Goal: Information Seeking & Learning: Learn about a topic

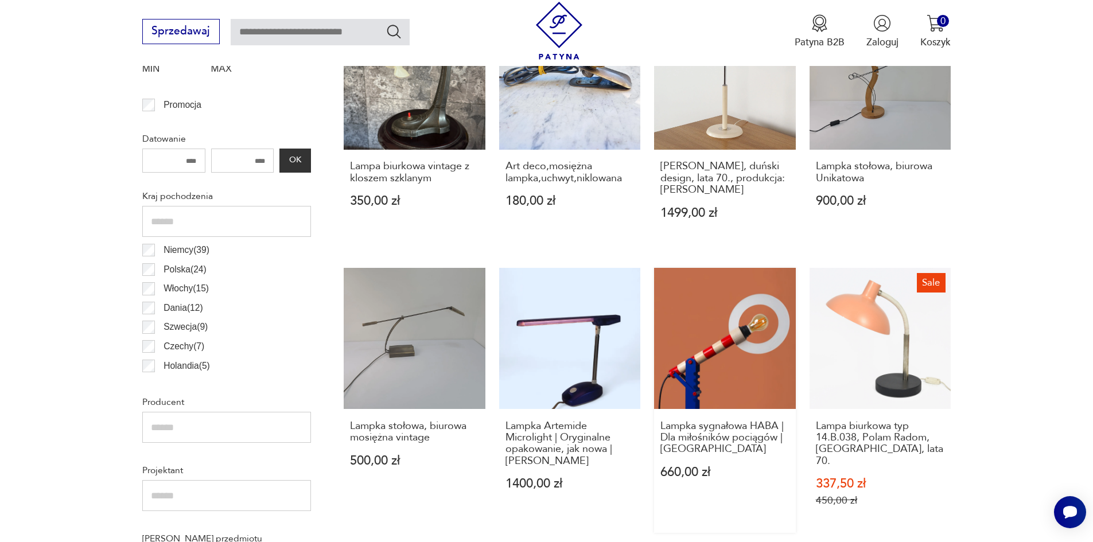
scroll to position [381, 0]
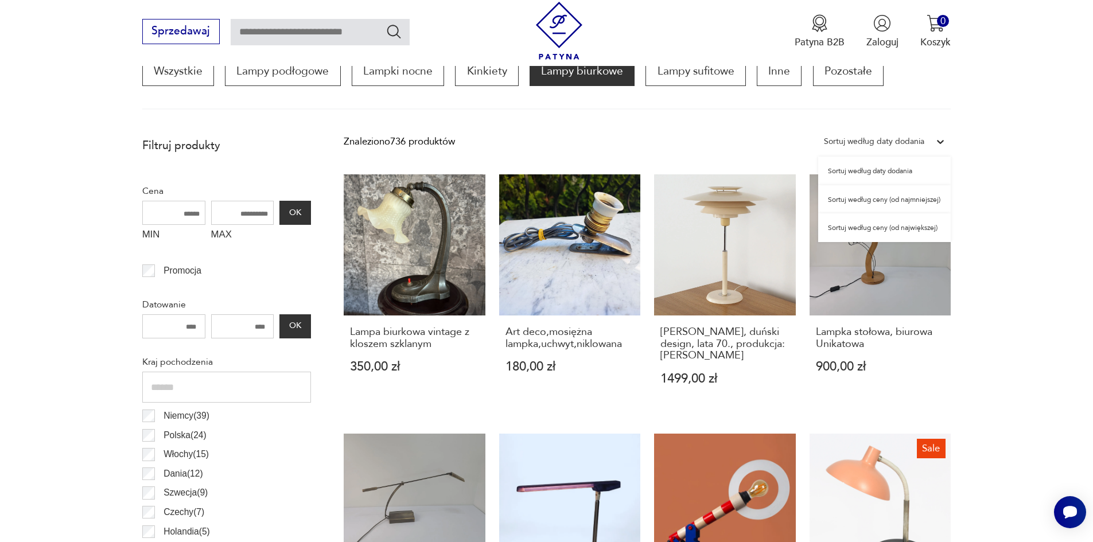
click at [881, 137] on div "Sortuj według daty dodania" at bounding box center [874, 141] width 100 height 15
click at [920, 196] on div "Sortuj według ceny (od najmniejszej)" at bounding box center [884, 199] width 132 height 29
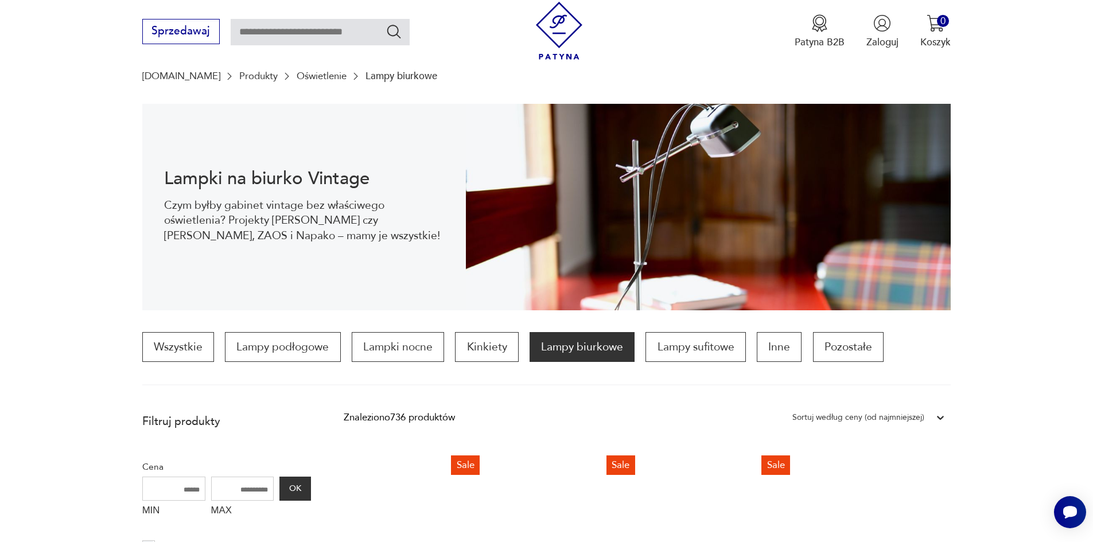
scroll to position [54, 0]
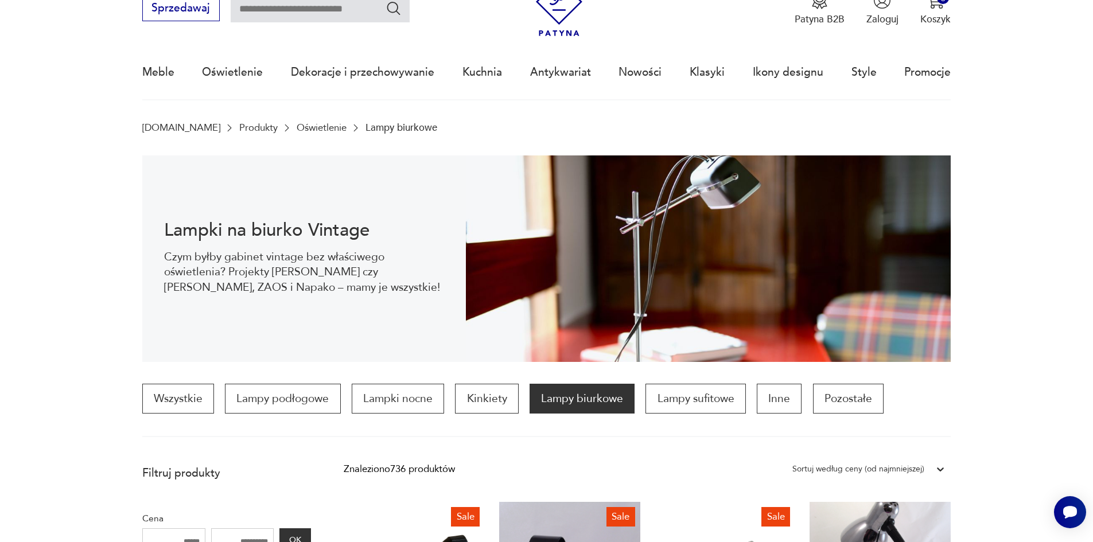
click at [297, 124] on link "Oświetlenie" at bounding box center [322, 127] width 50 height 11
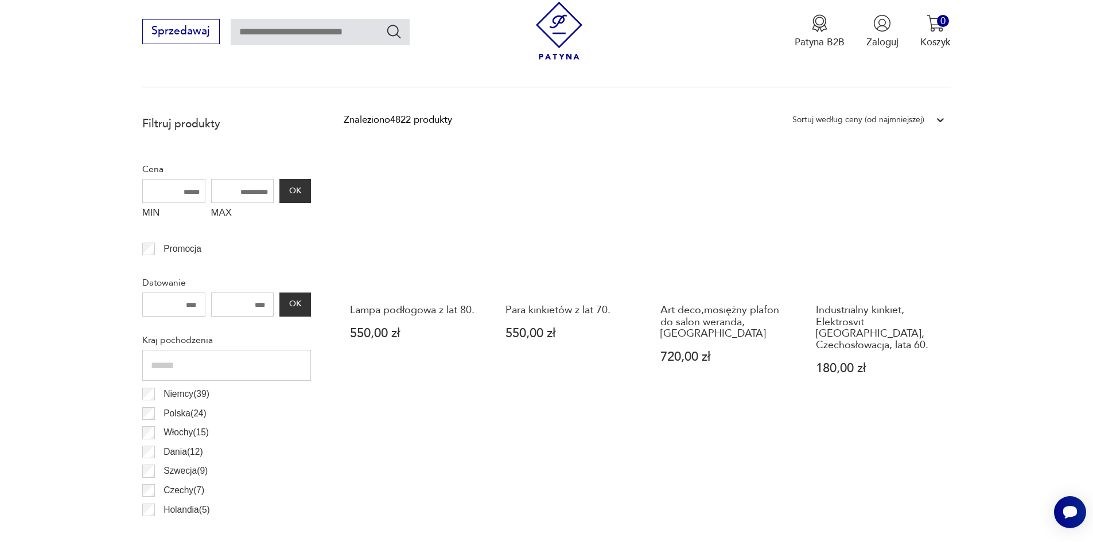
scroll to position [227, 0]
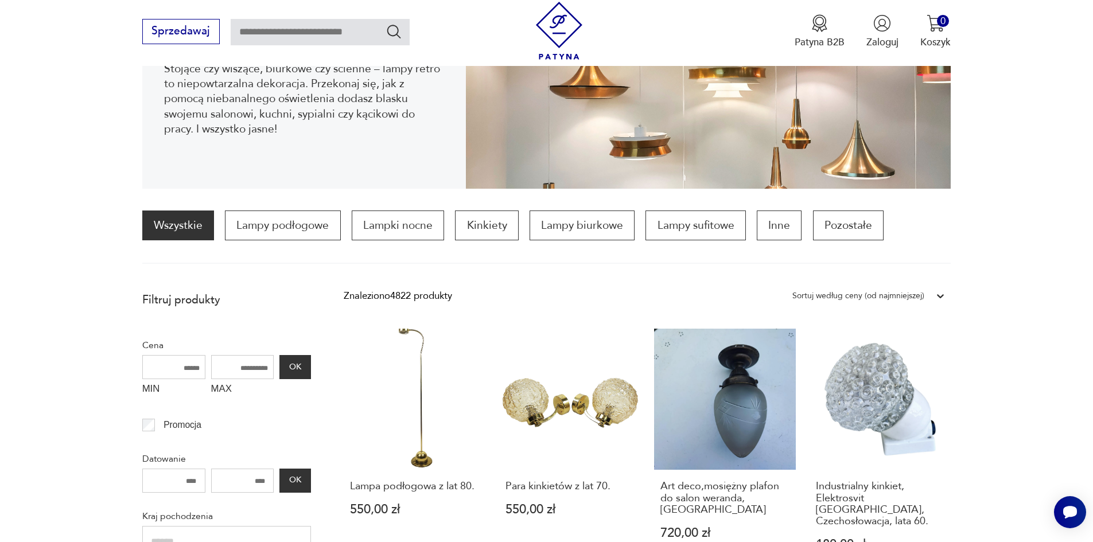
click at [922, 294] on div "Sortuj według ceny (od najmniejszej)" at bounding box center [857, 295] width 143 height 17
click at [906, 354] on div "Sortuj według ceny (od najmniejszej)" at bounding box center [868, 354] width 164 height 29
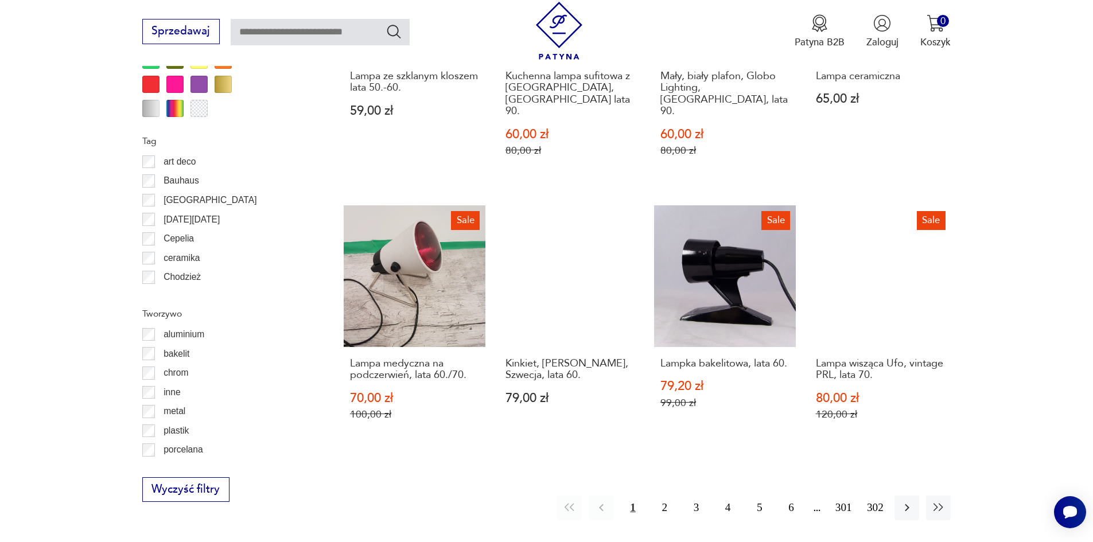
scroll to position [1201, 0]
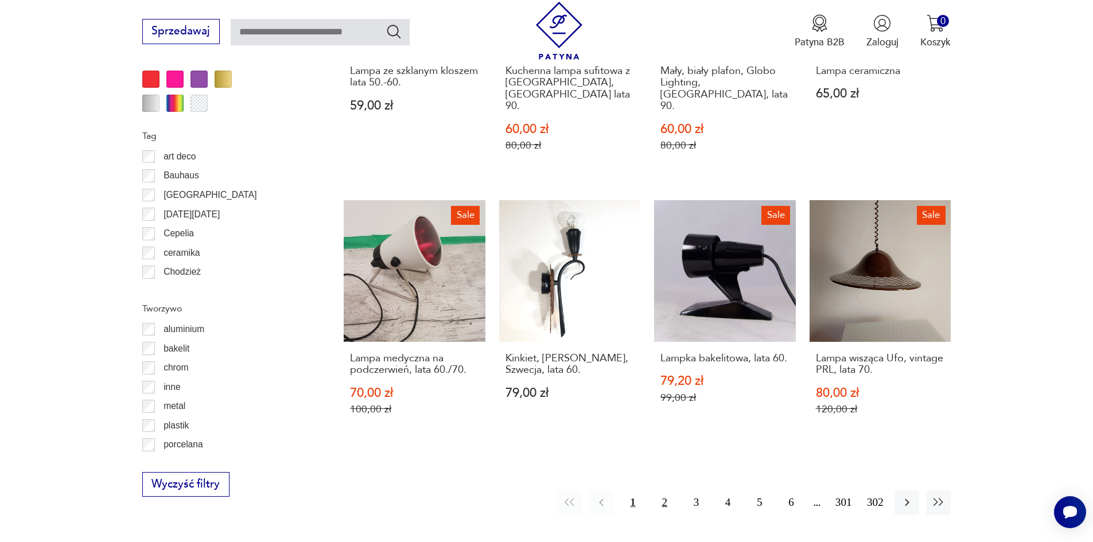
click at [663, 490] on button "2" at bounding box center [664, 502] width 25 height 25
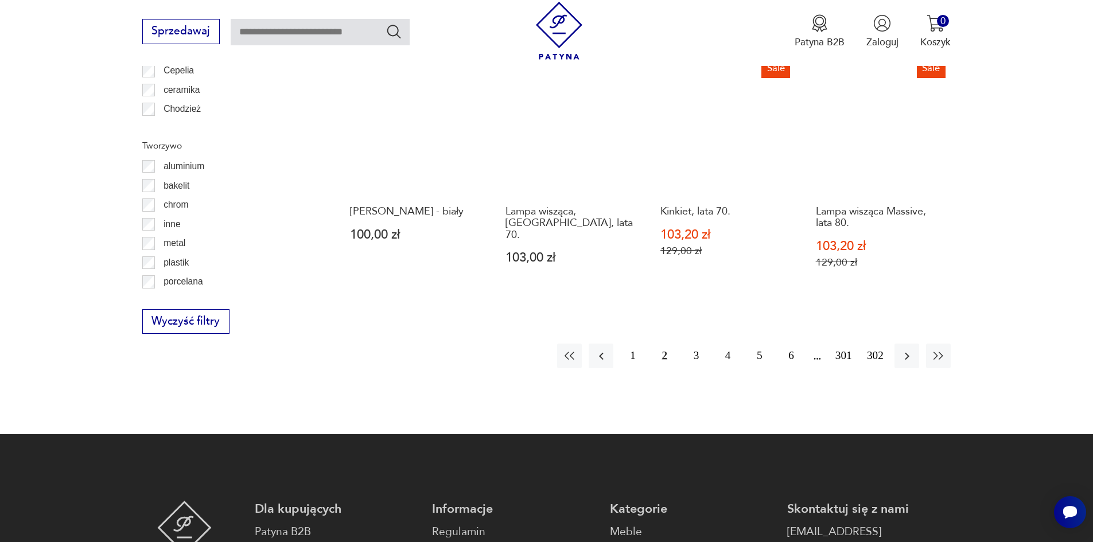
scroll to position [1373, 0]
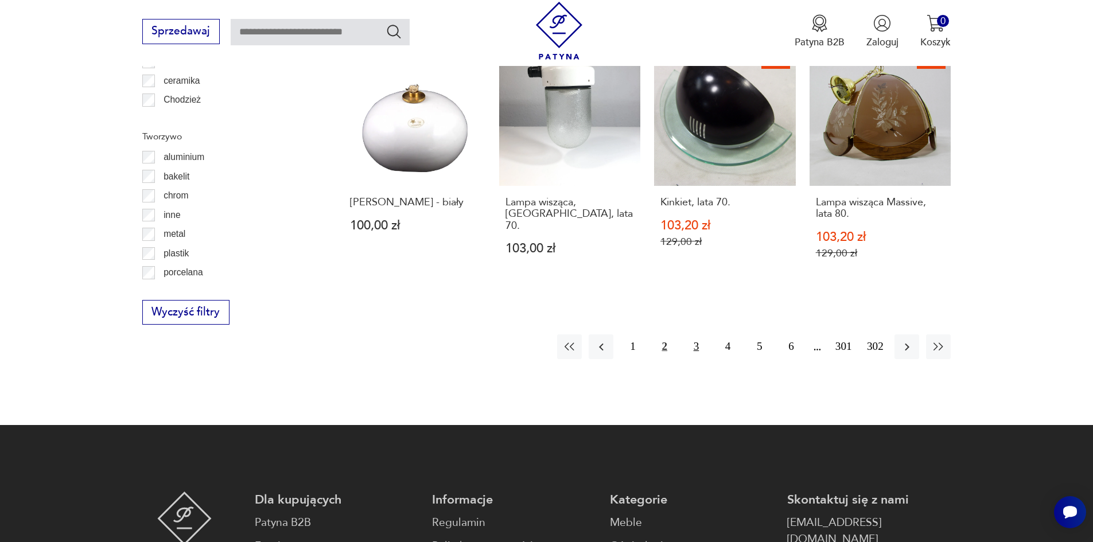
click at [700, 334] on button "3" at bounding box center [696, 346] width 25 height 25
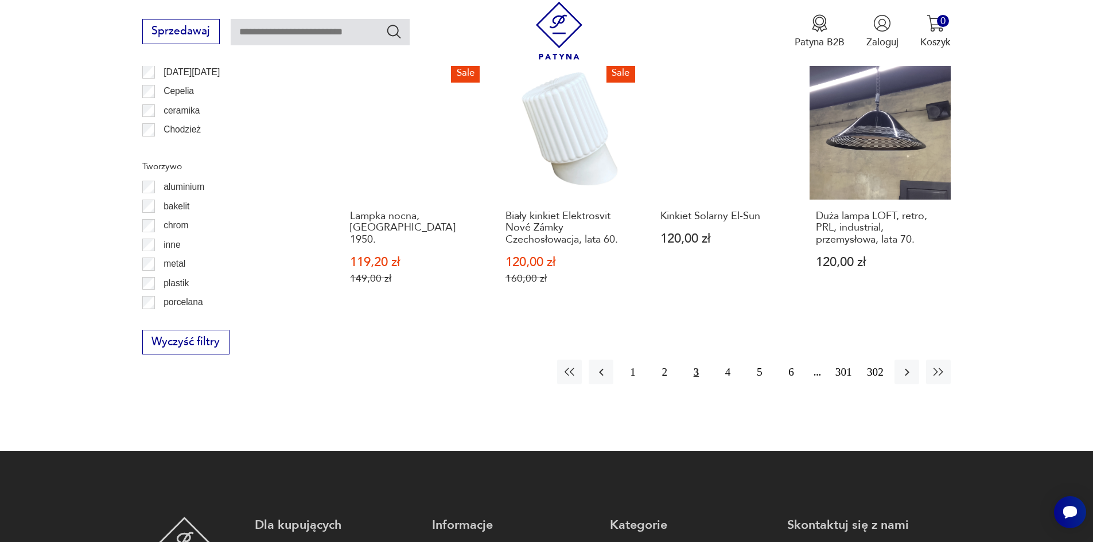
scroll to position [1373, 0]
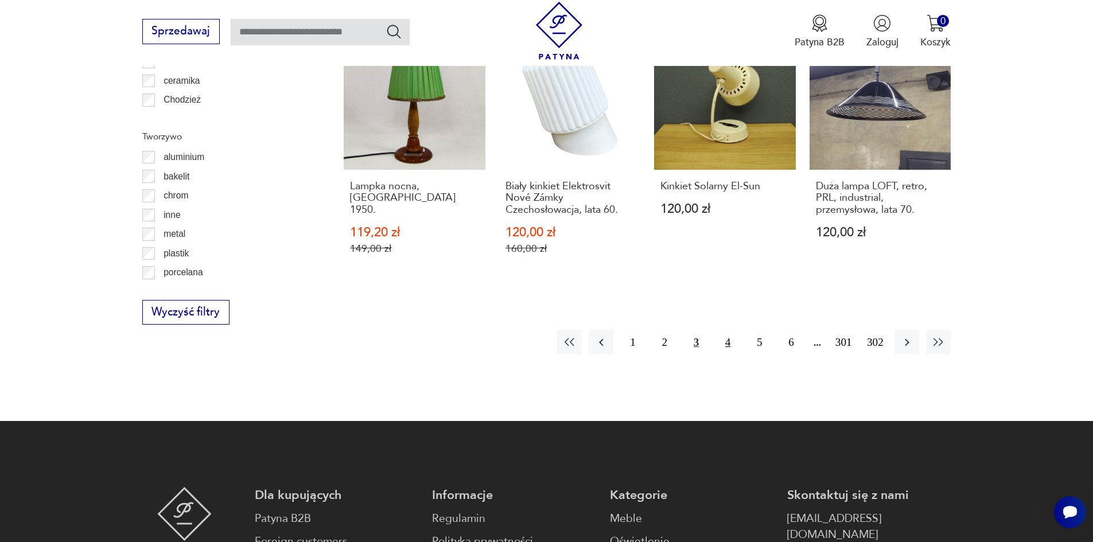
click at [726, 330] on button "4" at bounding box center [727, 342] width 25 height 25
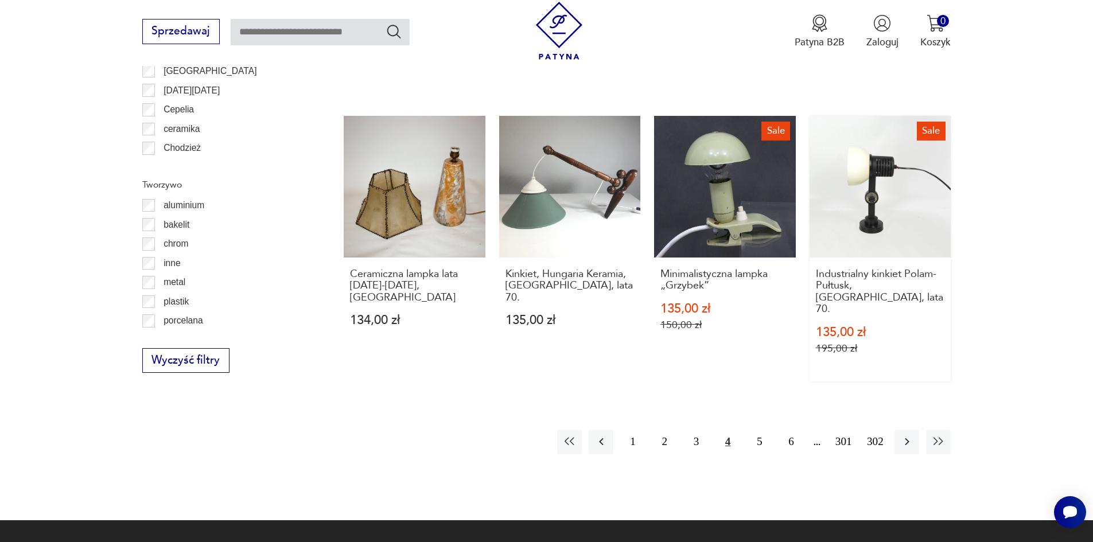
scroll to position [1430, 0]
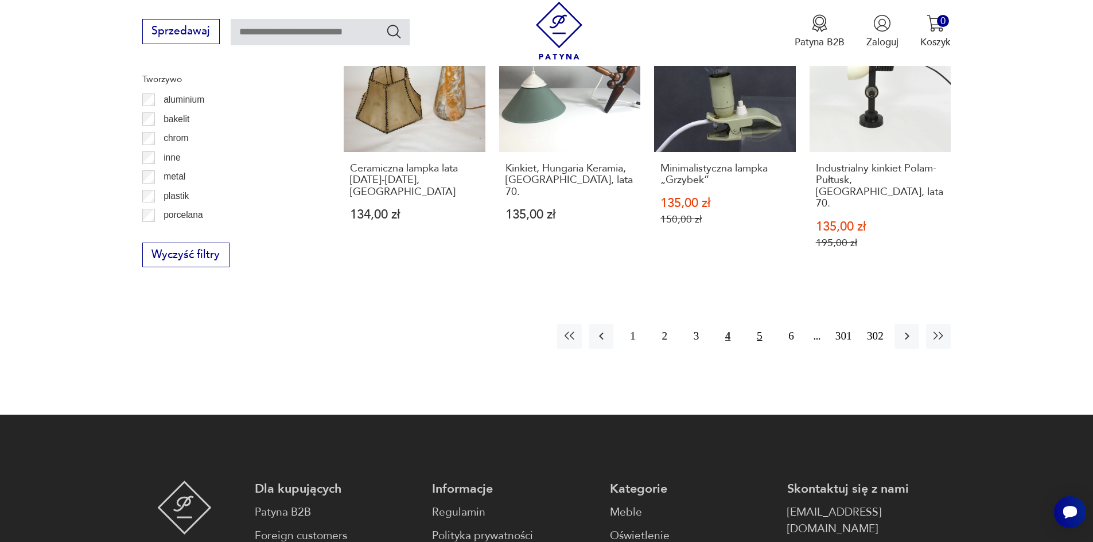
click at [765, 324] on button "5" at bounding box center [759, 336] width 25 height 25
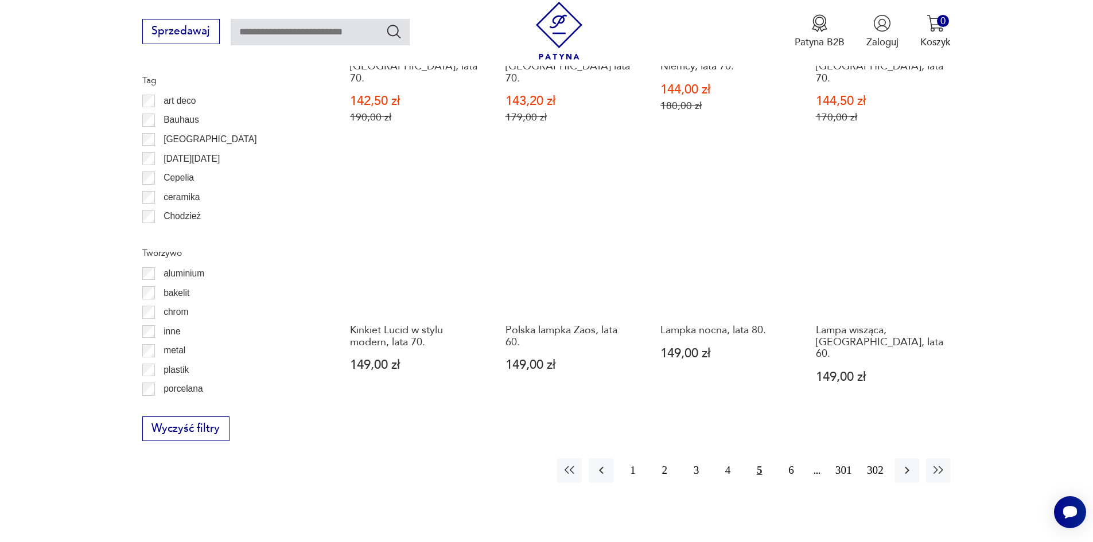
scroll to position [1316, 0]
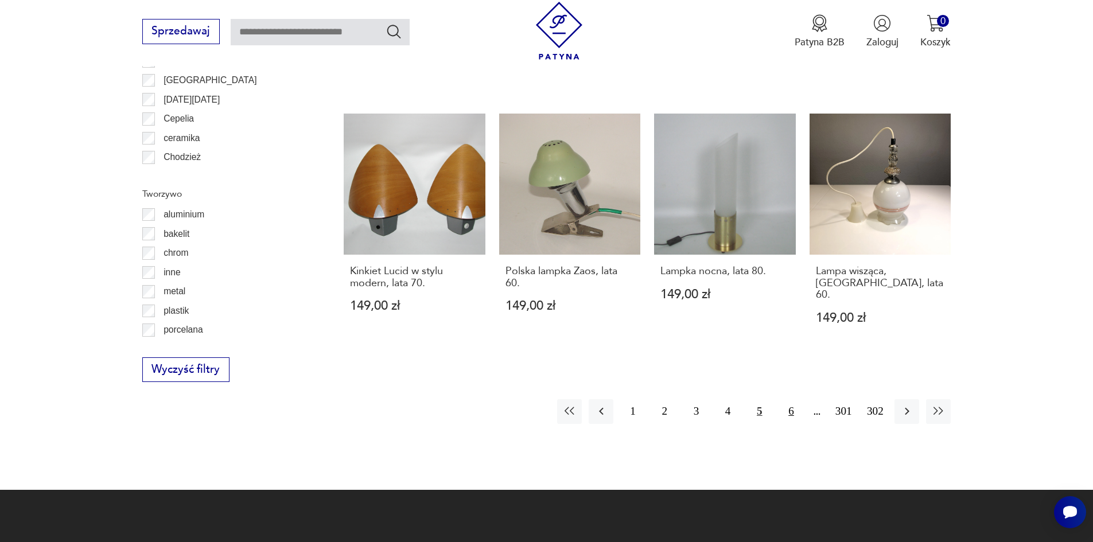
click at [797, 399] on button "6" at bounding box center [790, 411] width 25 height 25
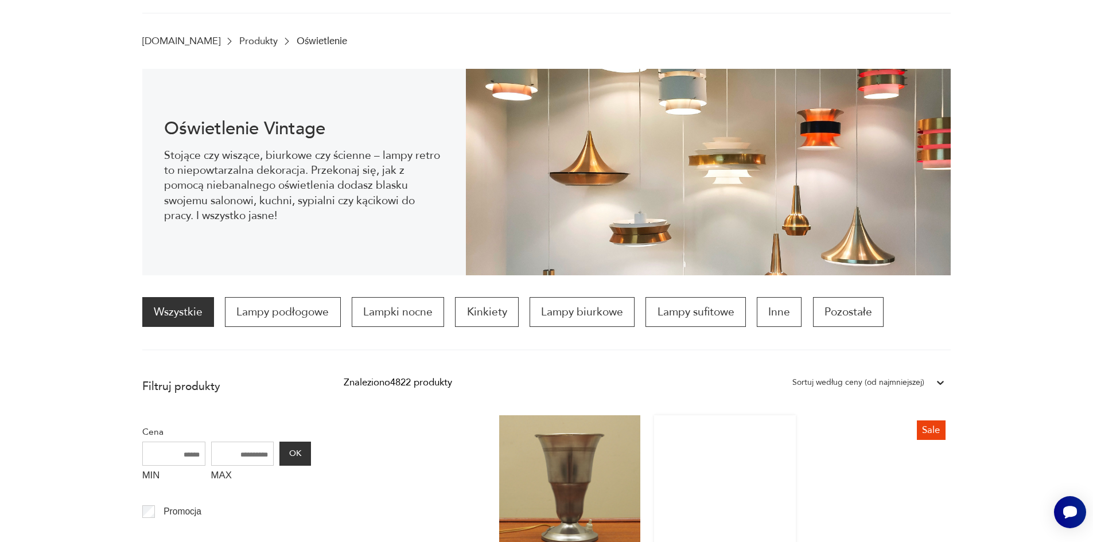
scroll to position [401, 0]
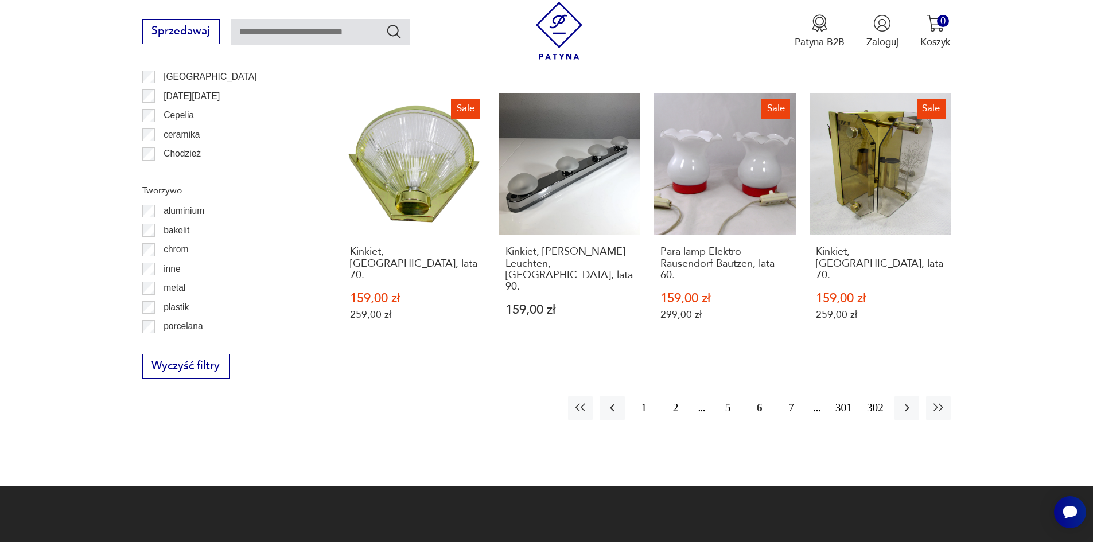
click at [678, 396] on button "2" at bounding box center [675, 408] width 25 height 25
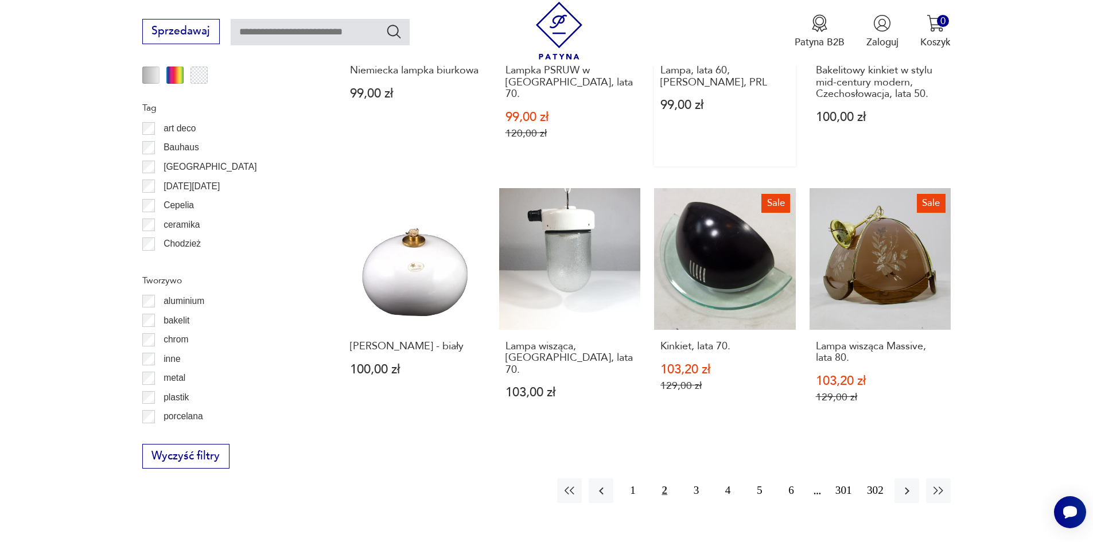
scroll to position [1258, 0]
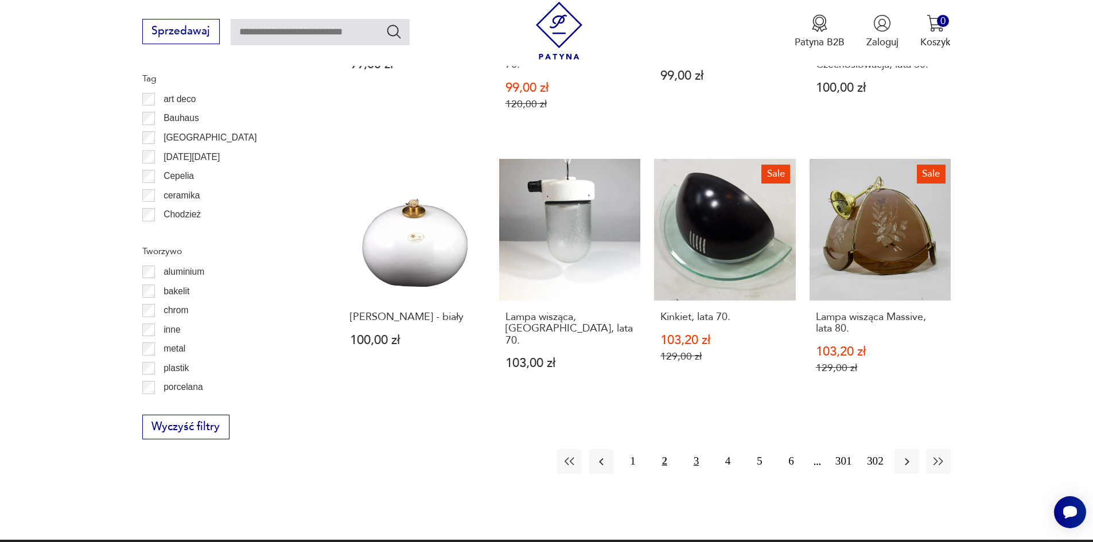
click at [690, 449] on button "3" at bounding box center [696, 461] width 25 height 25
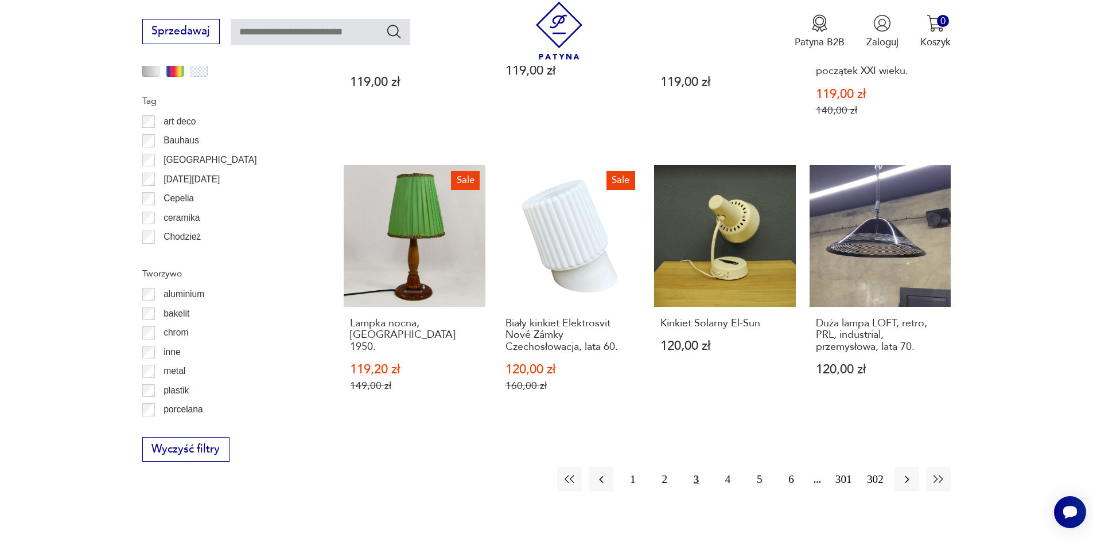
scroll to position [1430, 0]
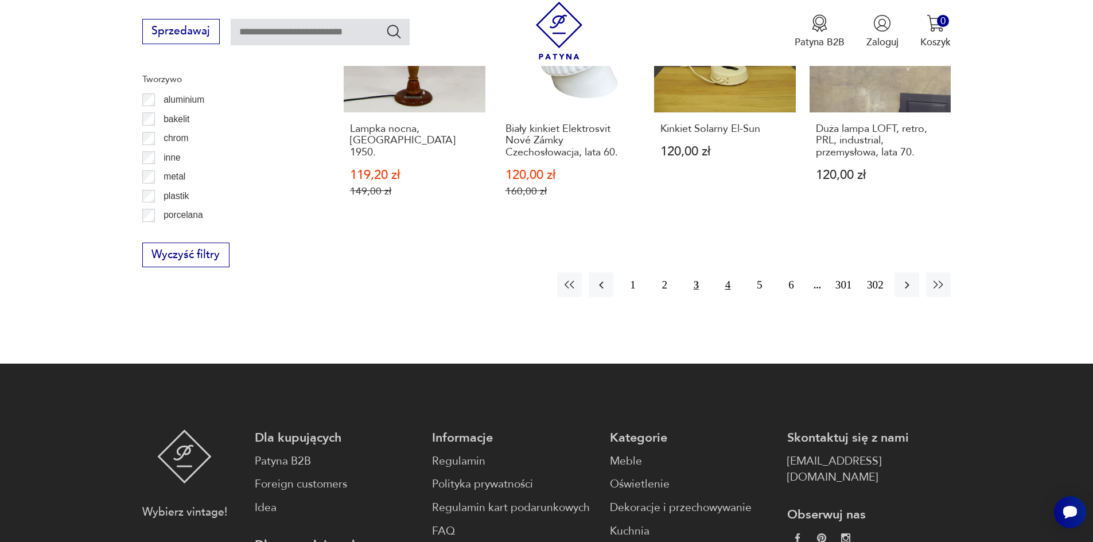
click at [728, 272] on button "4" at bounding box center [727, 284] width 25 height 25
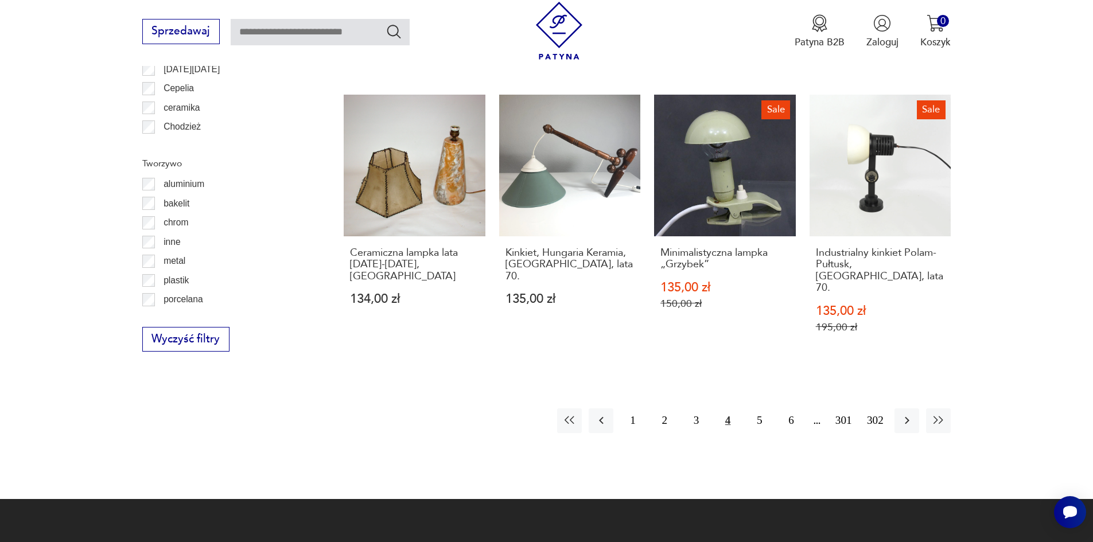
scroll to position [1373, 0]
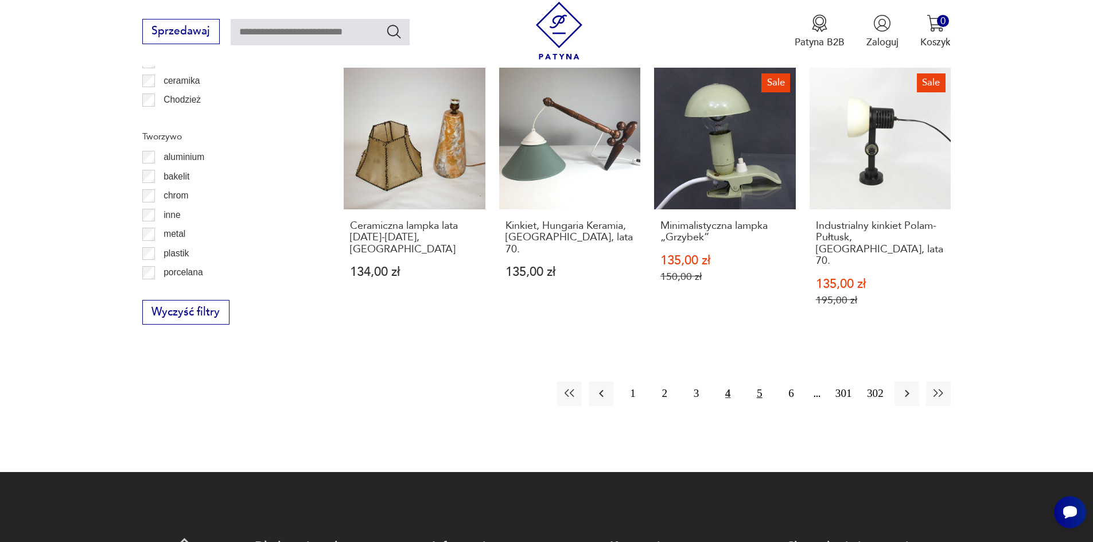
click at [764, 381] on button "5" at bounding box center [759, 393] width 25 height 25
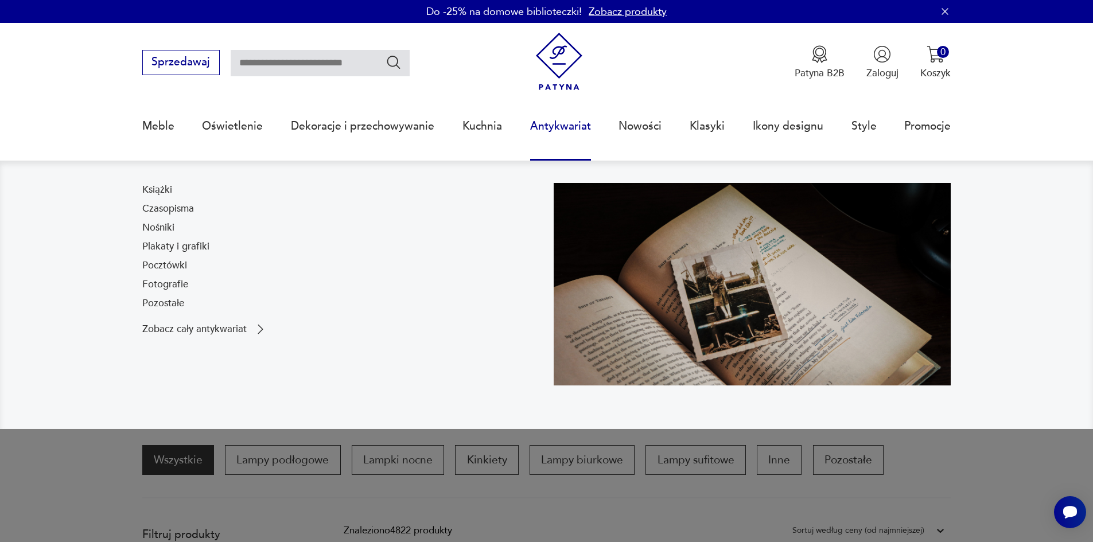
click at [571, 119] on link "Antykwariat" at bounding box center [560, 126] width 61 height 53
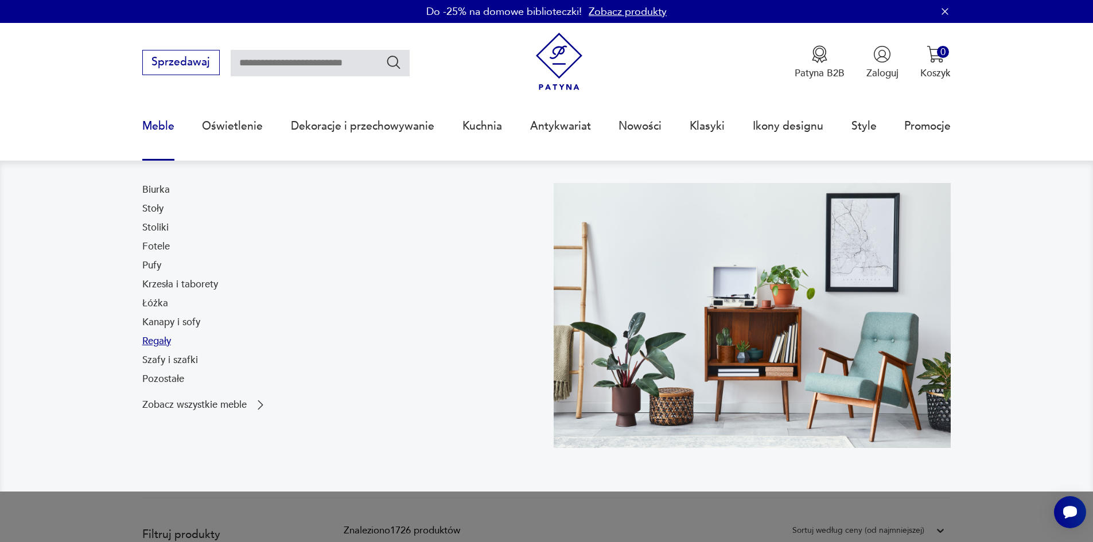
click at [169, 339] on link "Regały" at bounding box center [156, 341] width 29 height 14
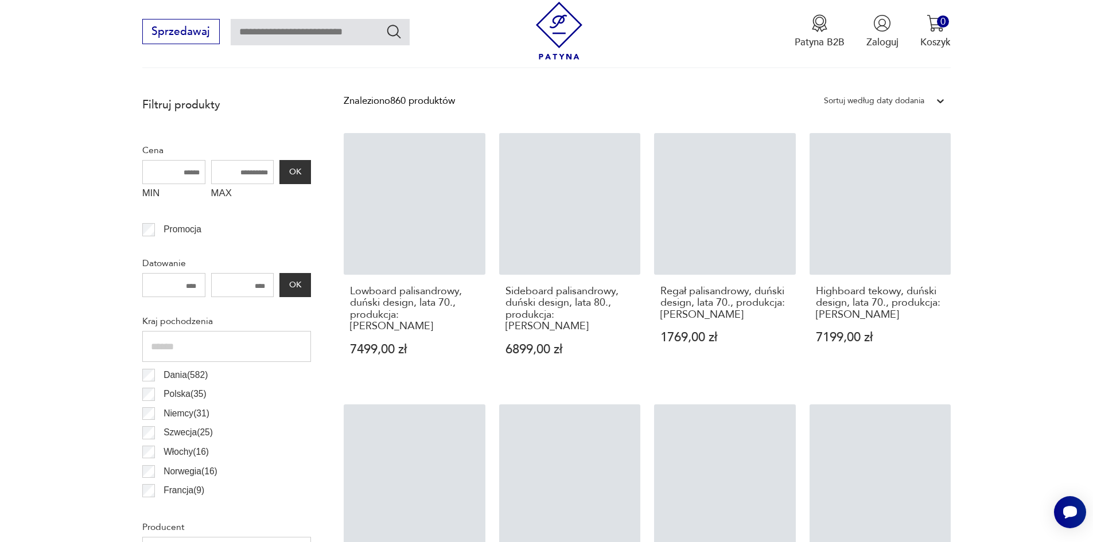
scroll to position [335, 0]
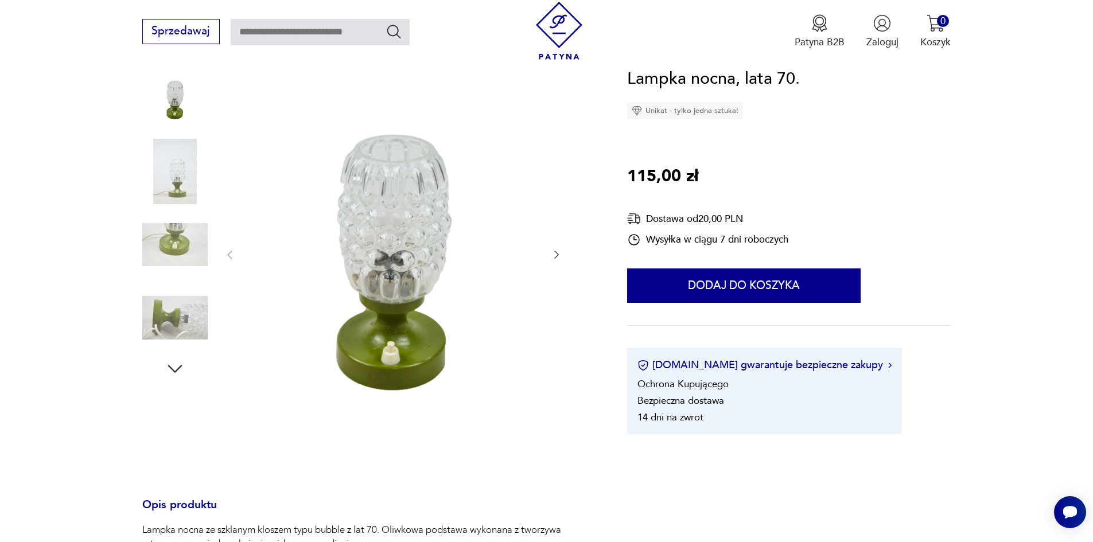
click at [554, 261] on button "button" at bounding box center [556, 255] width 11 height 14
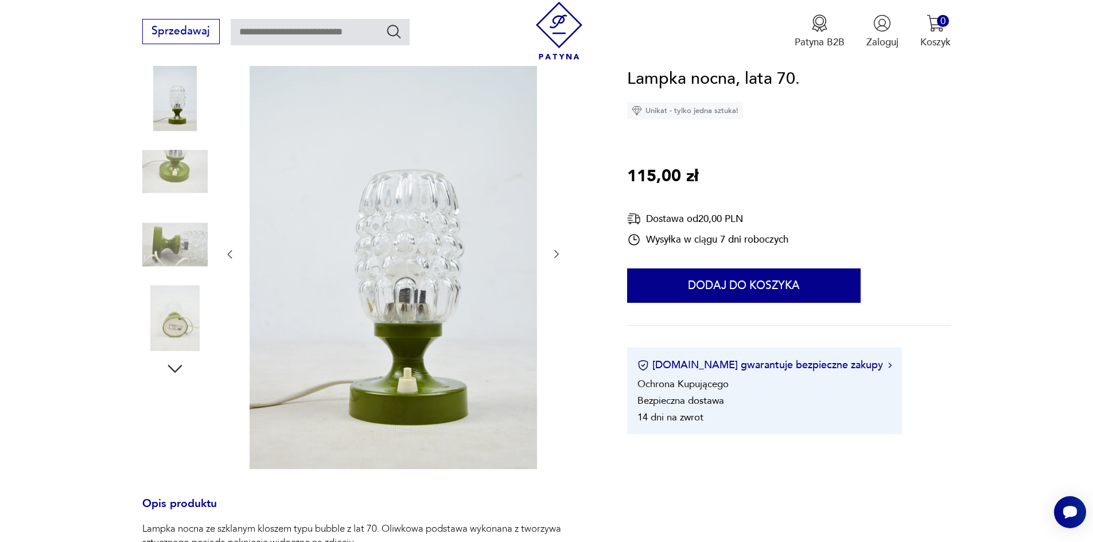
click at [553, 260] on button "button" at bounding box center [556, 255] width 11 height 14
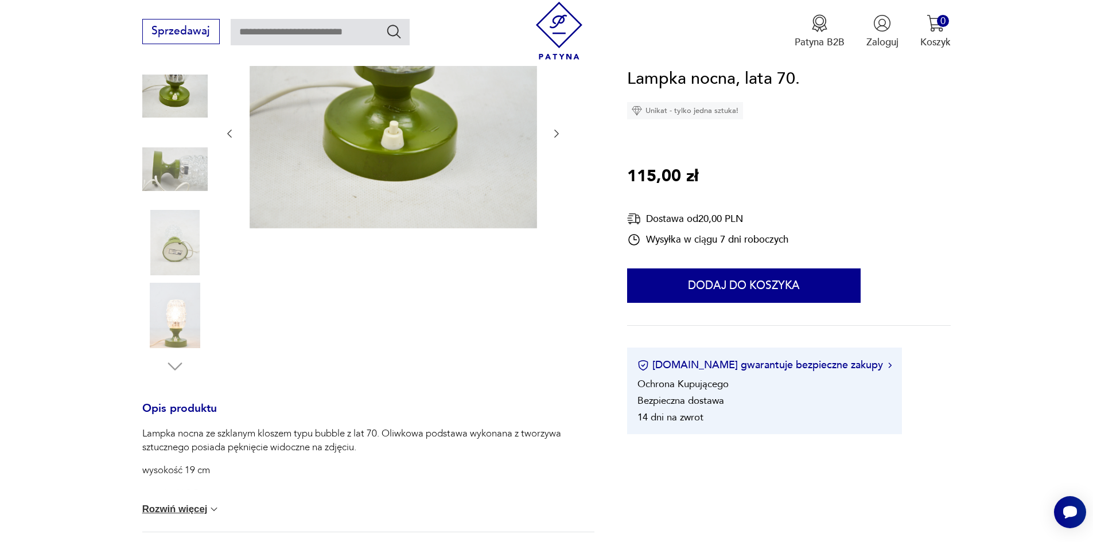
click at [553, 260] on div at bounding box center [393, 207] width 338 height 340
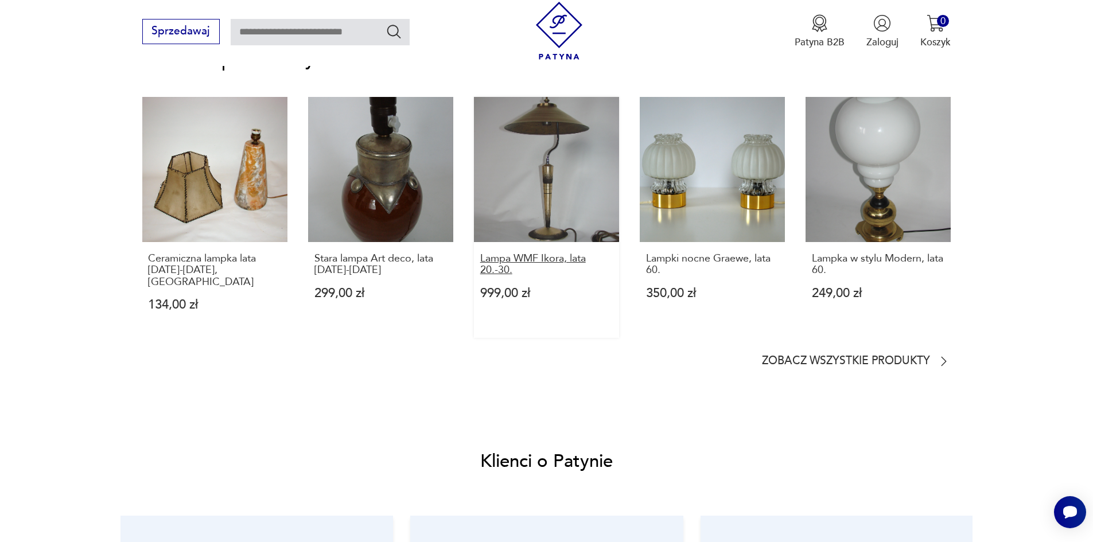
scroll to position [860, 0]
